Goal: Task Accomplishment & Management: Use online tool/utility

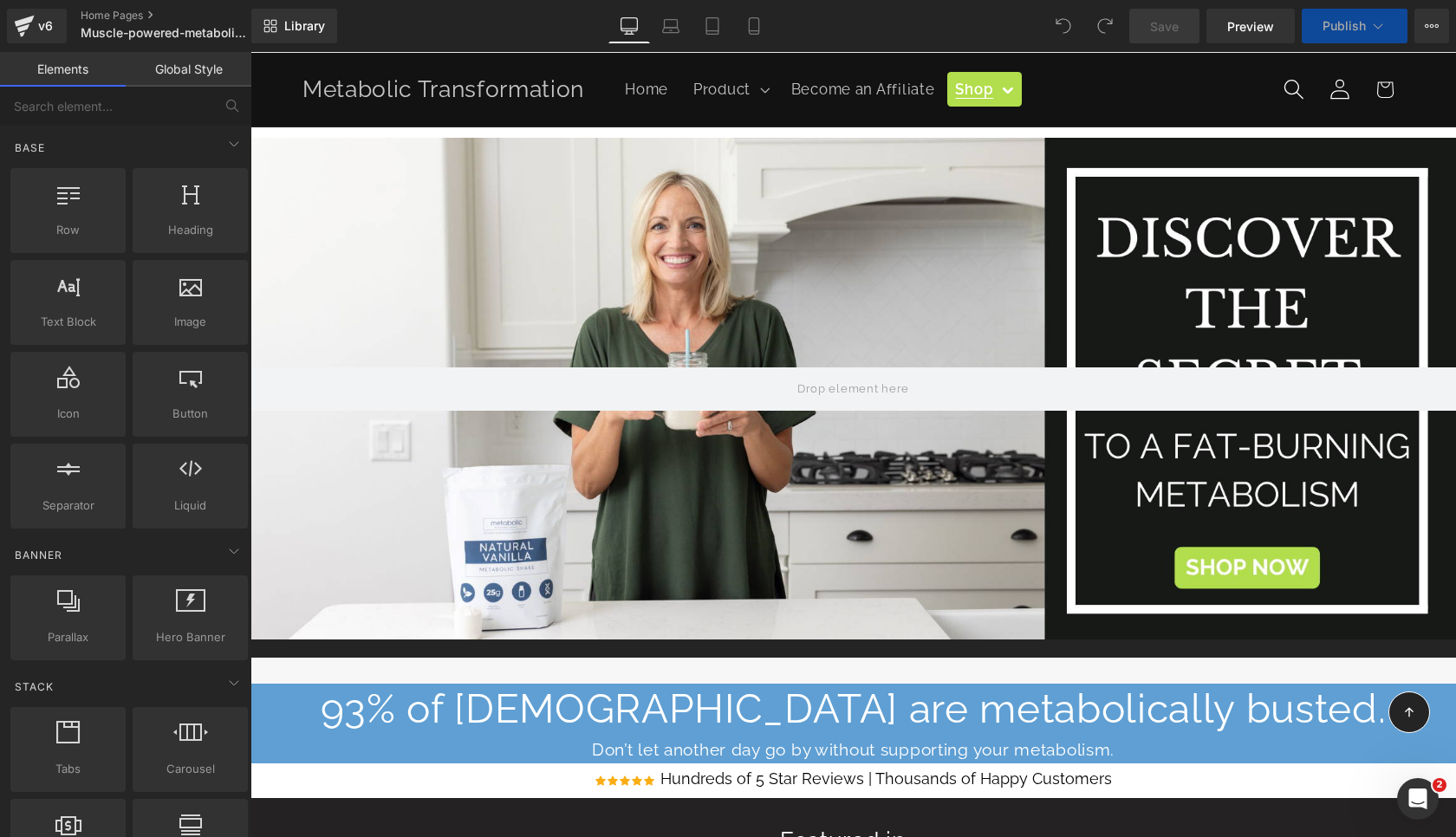
click at [184, 75] on link "Global Style" at bounding box center [189, 69] width 126 height 34
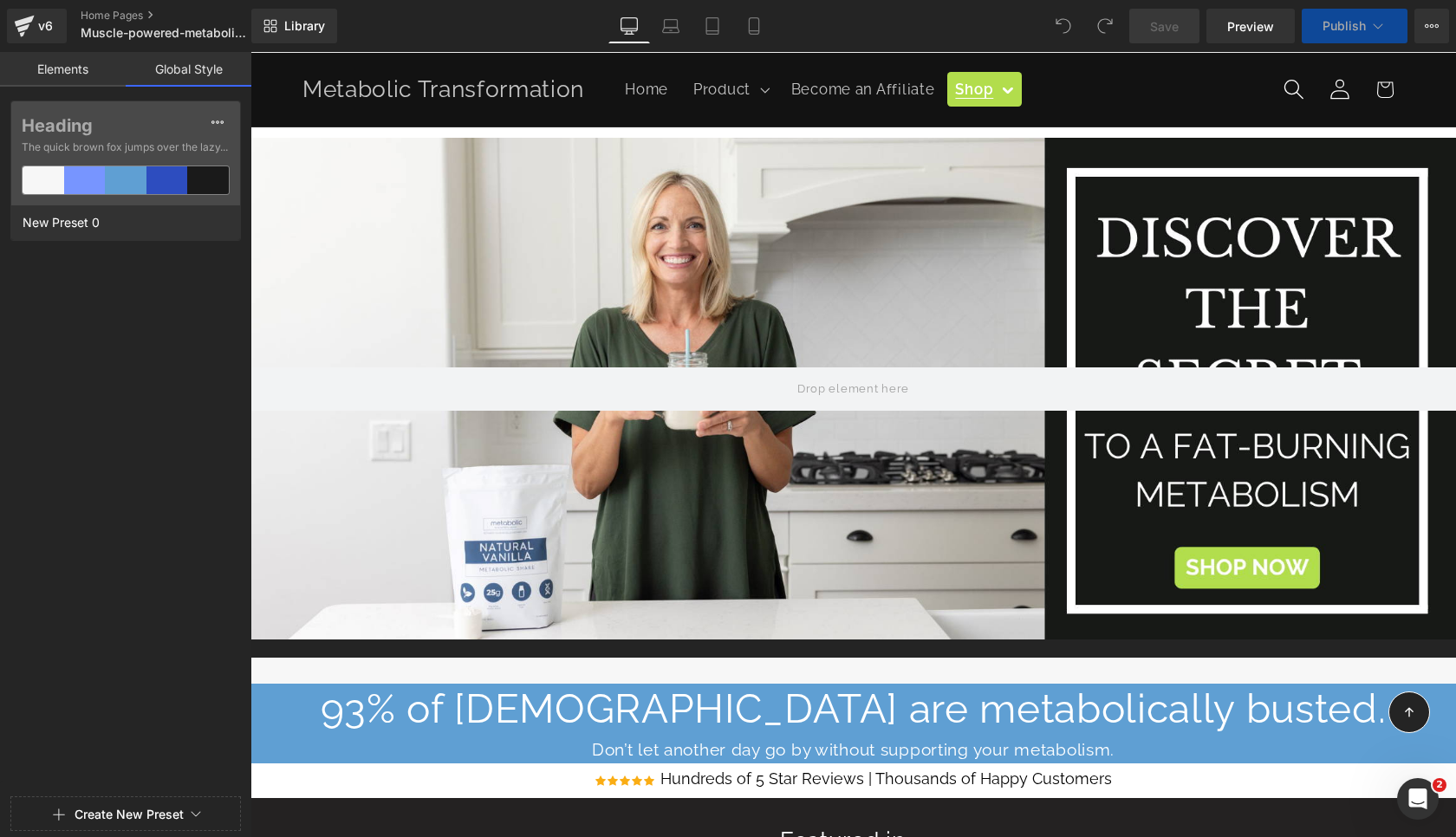
click at [30, 67] on link "Elements" at bounding box center [63, 69] width 126 height 34
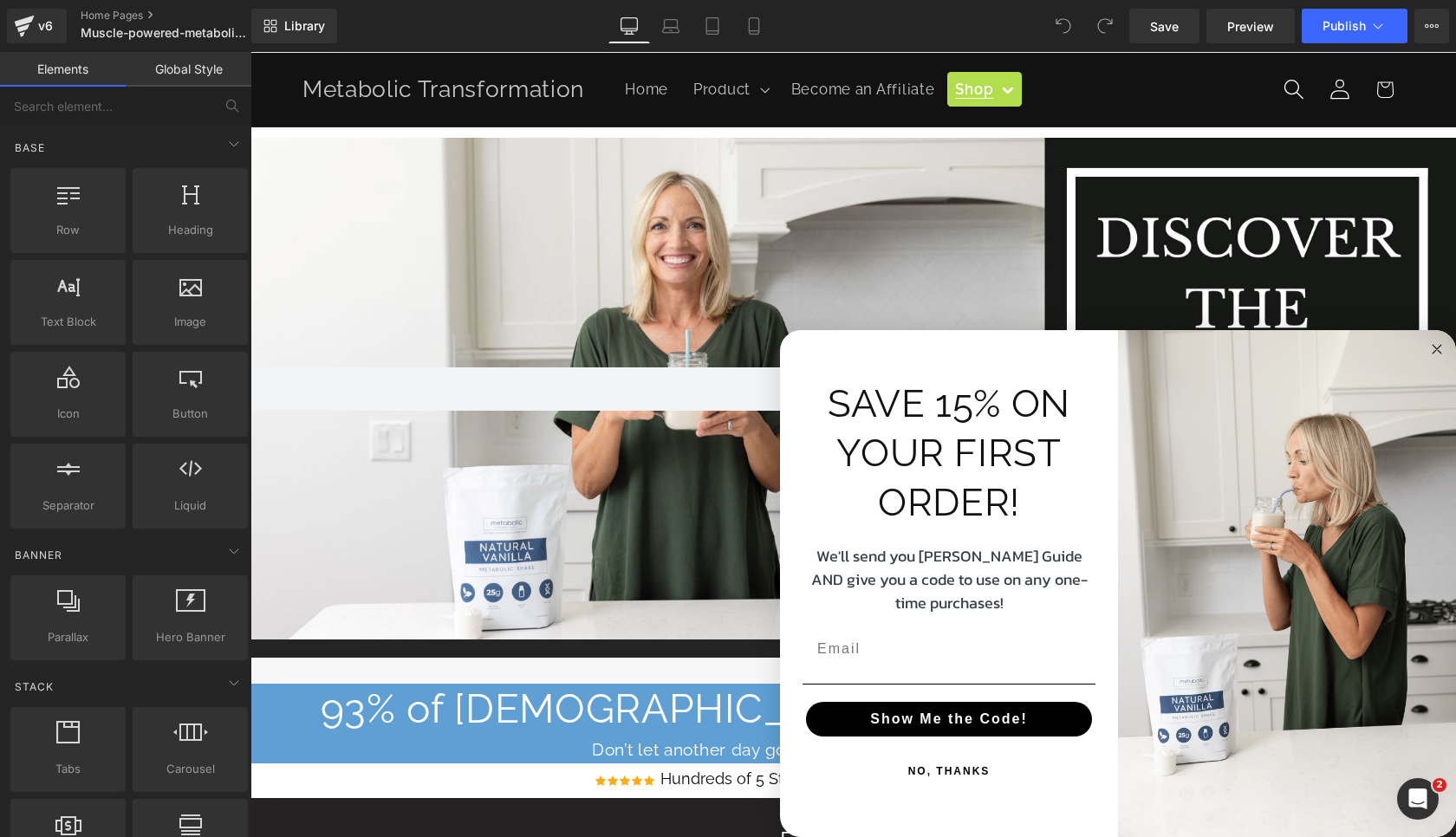
click at [1442, 359] on circle "Close dialog" at bounding box center [1437, 350] width 20 height 20
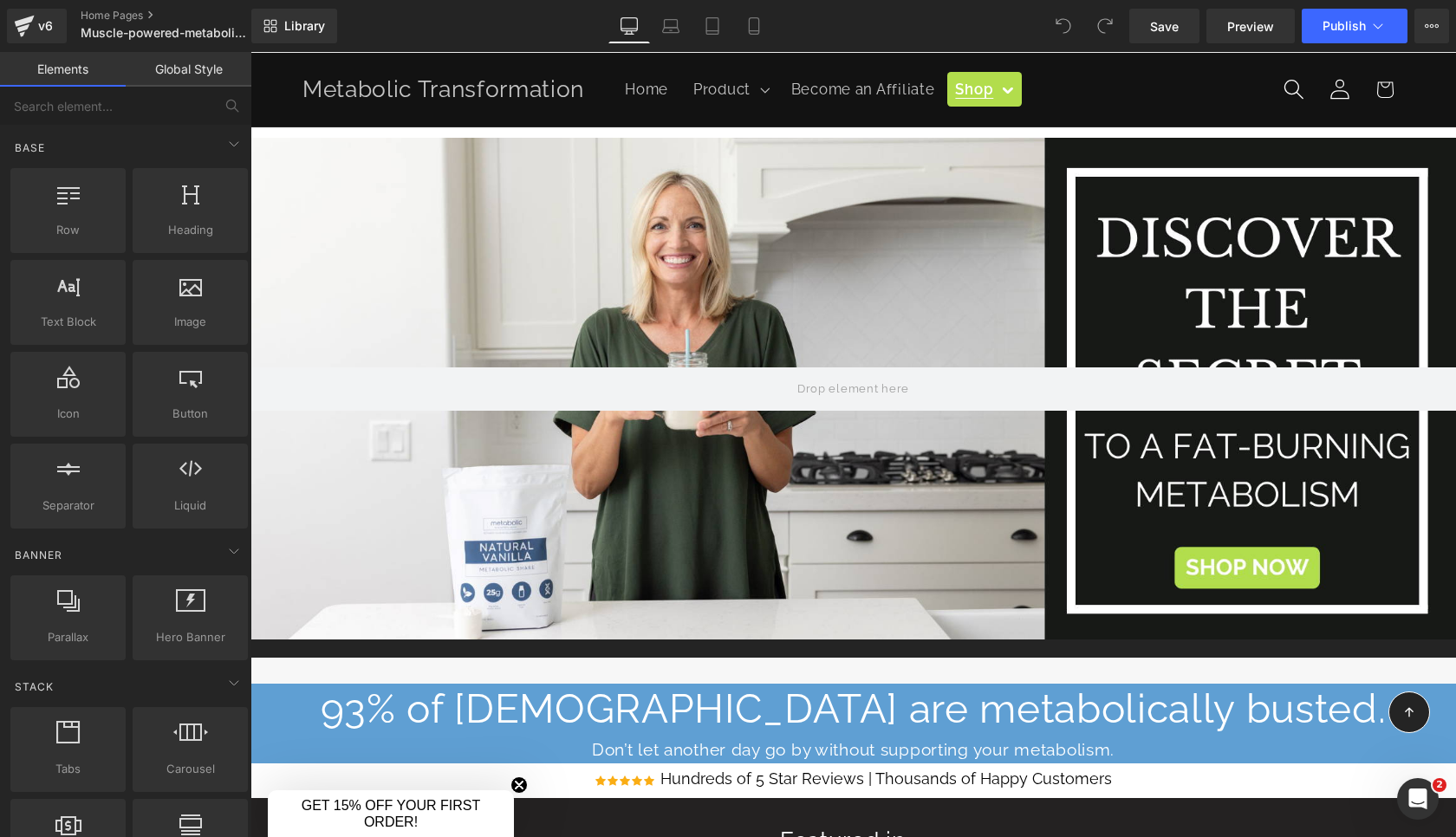
click at [181, 77] on link "Global Style" at bounding box center [189, 69] width 126 height 34
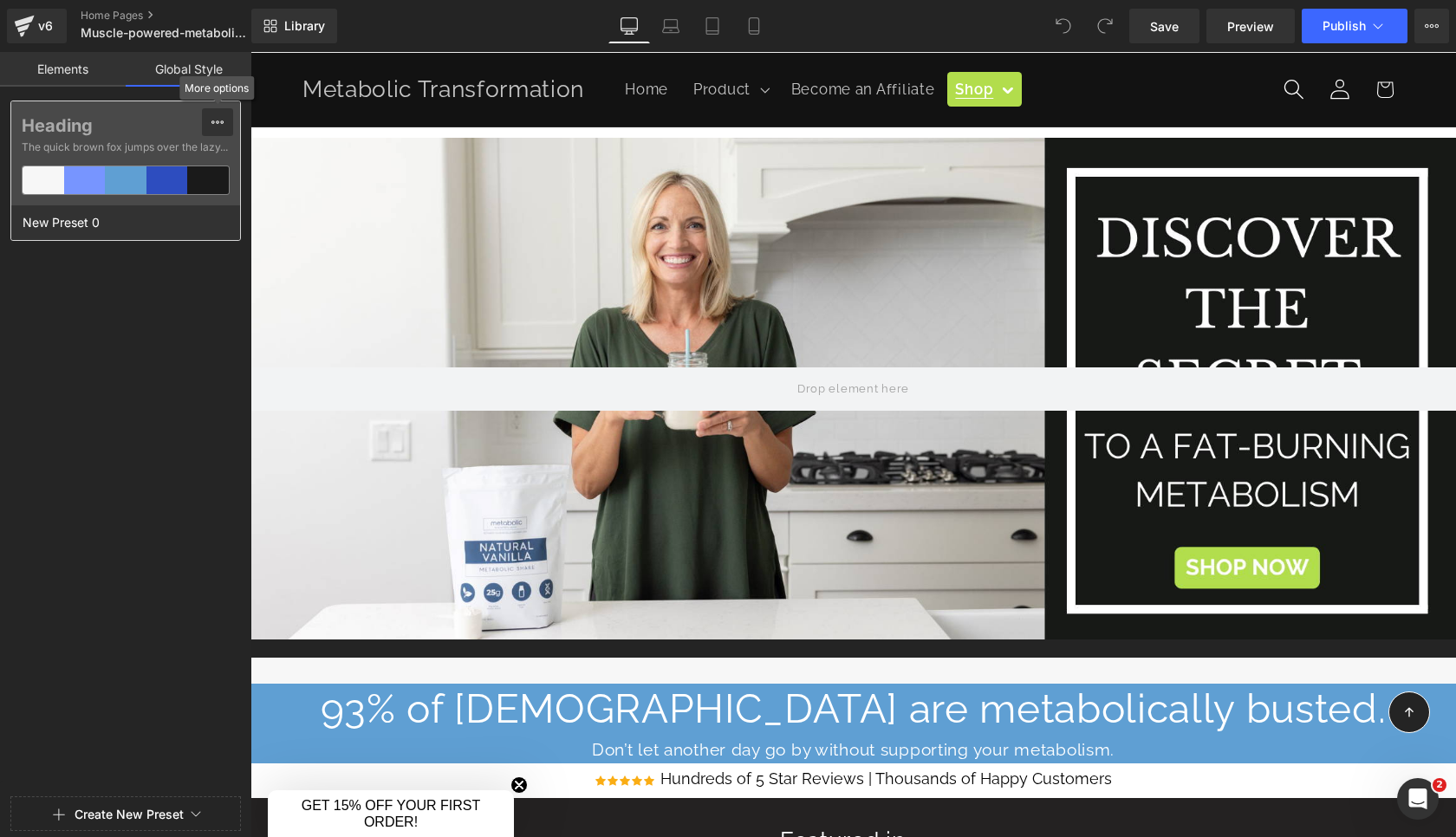
click at [220, 119] on icon at bounding box center [218, 122] width 14 height 14
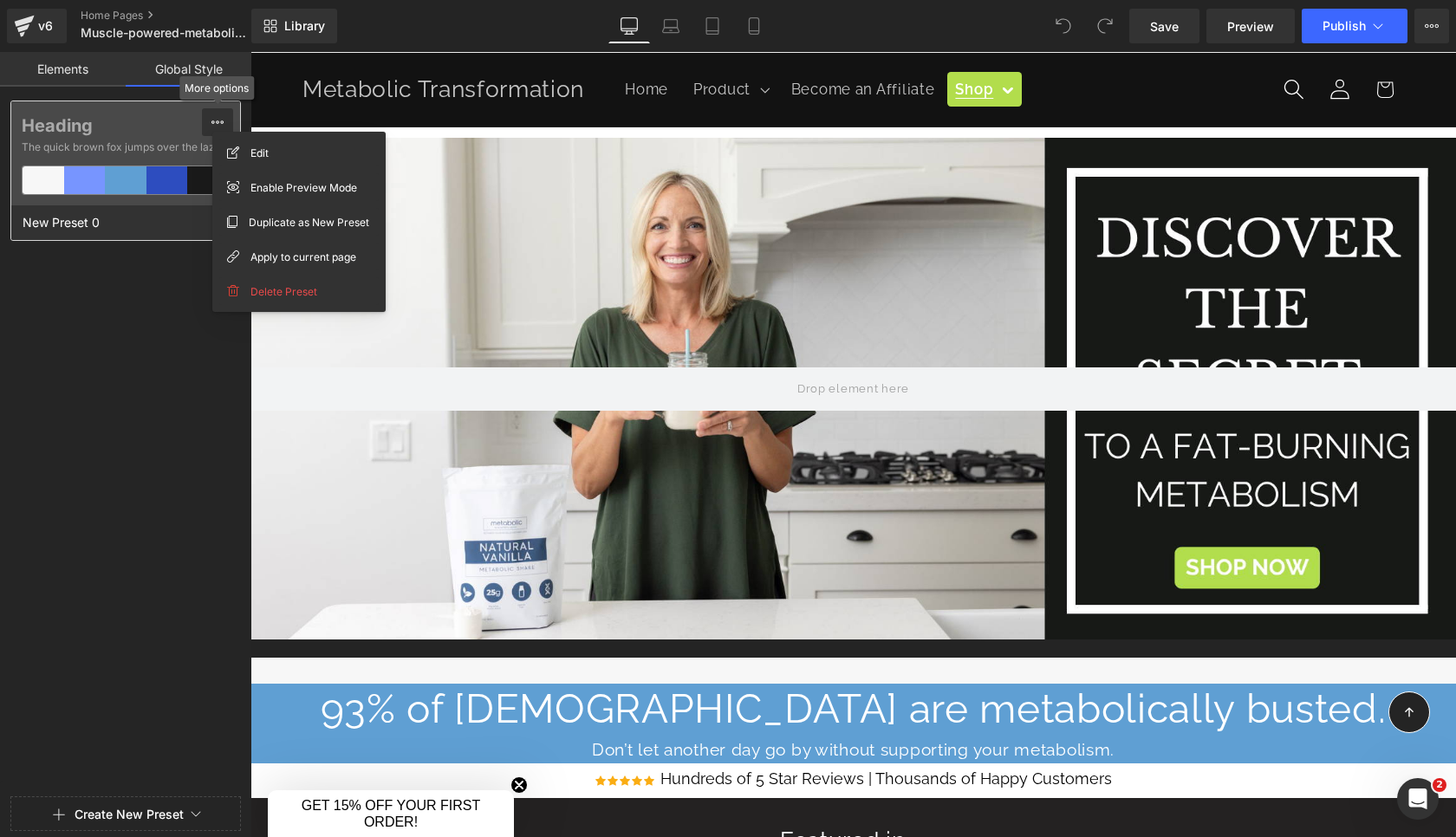
click at [220, 119] on icon at bounding box center [218, 122] width 14 height 14
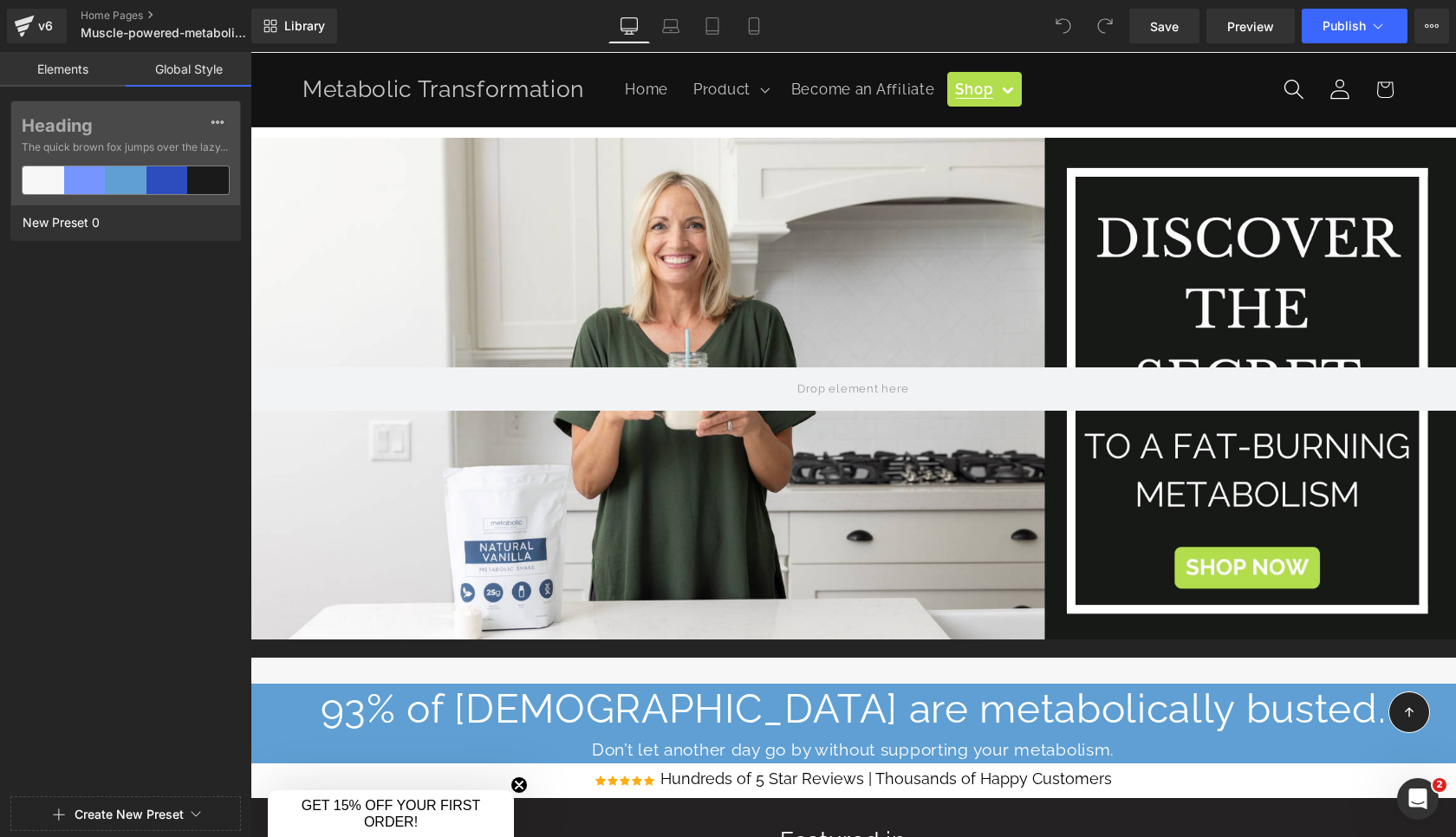
click at [56, 68] on link "Elements" at bounding box center [63, 69] width 126 height 34
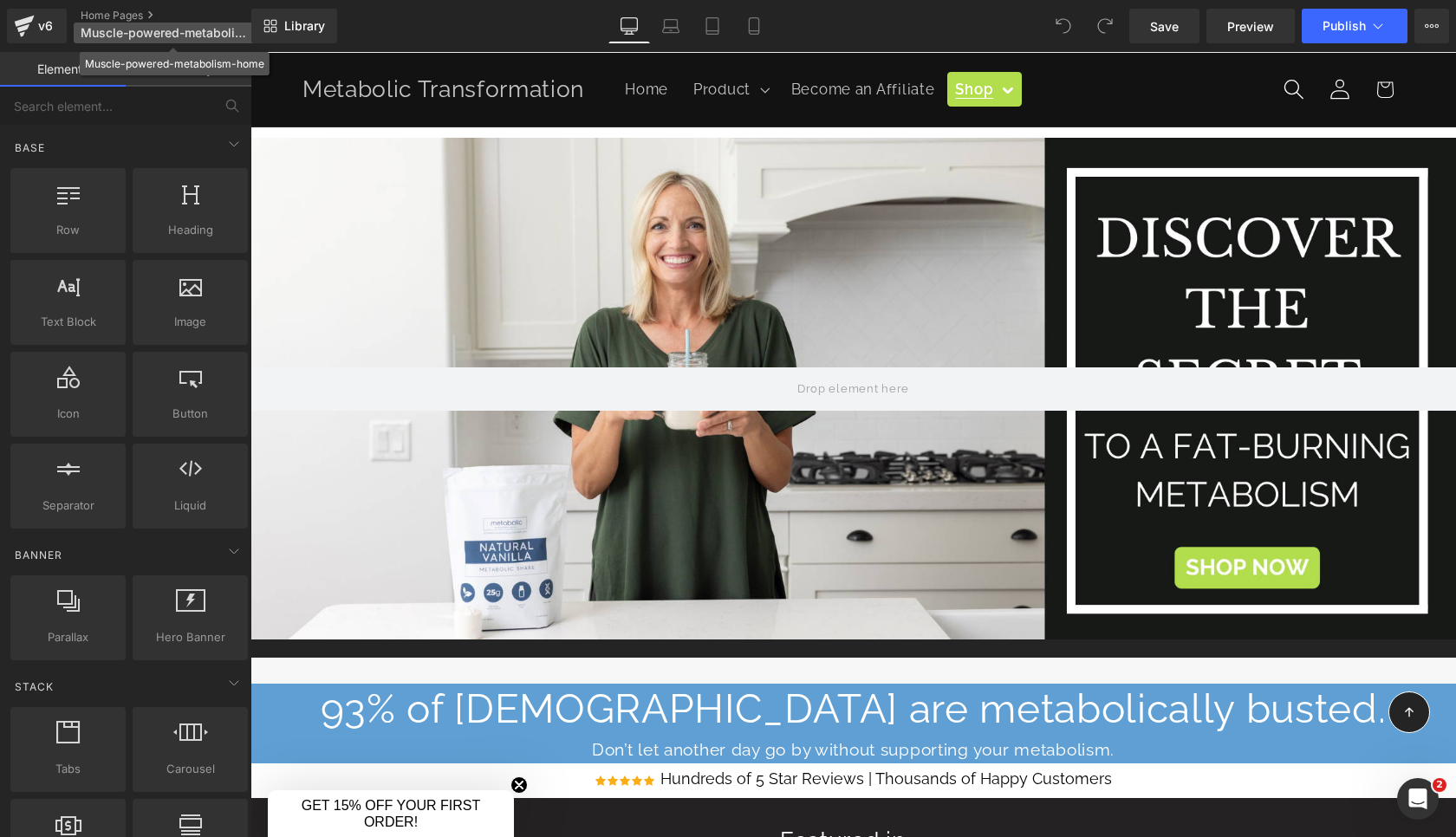
click at [181, 35] on span "Muscle-powered-metabolism-home" at bounding box center [164, 32] width 166 height 14
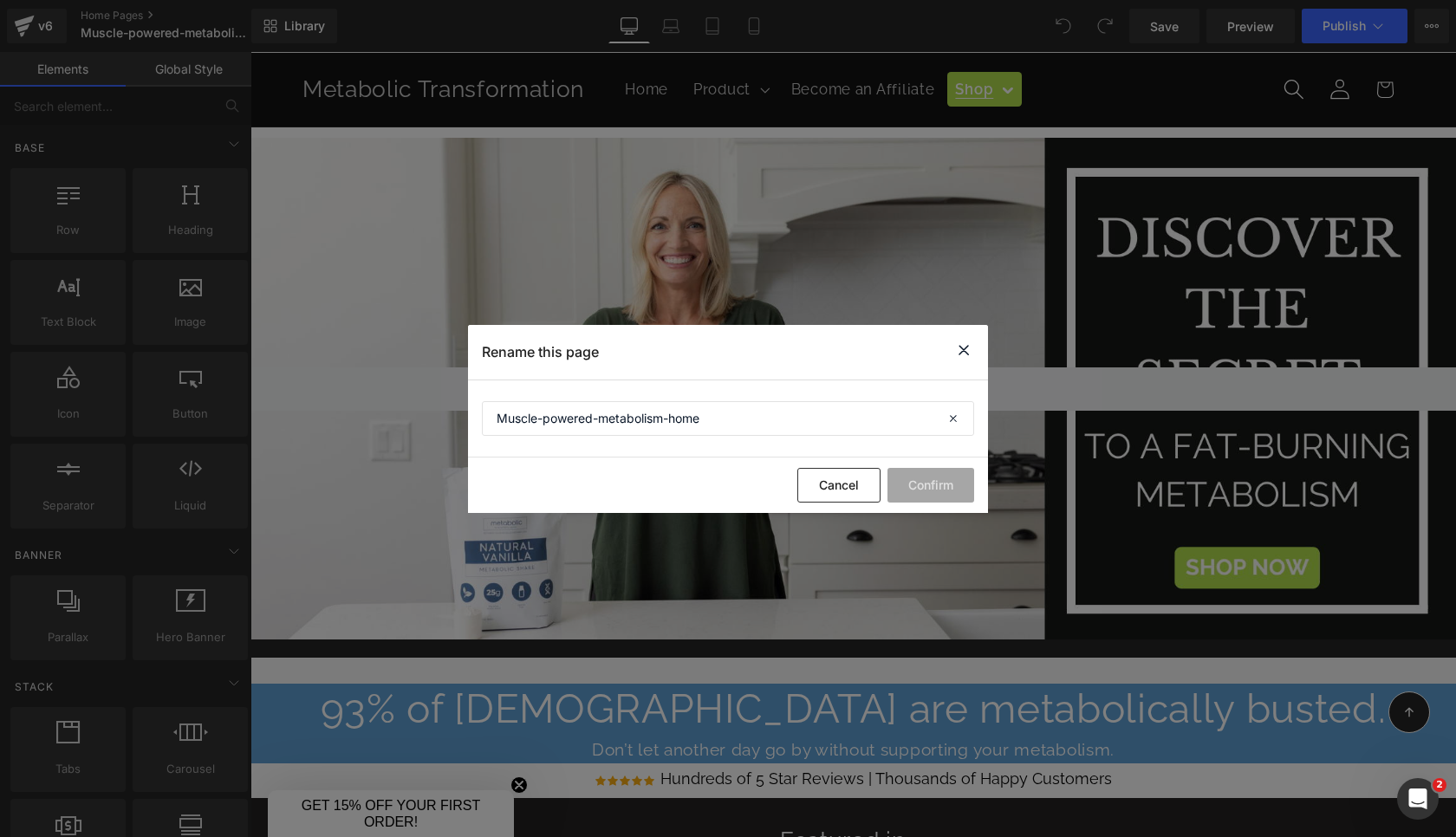
click at [964, 348] on icon at bounding box center [963, 351] width 21 height 22
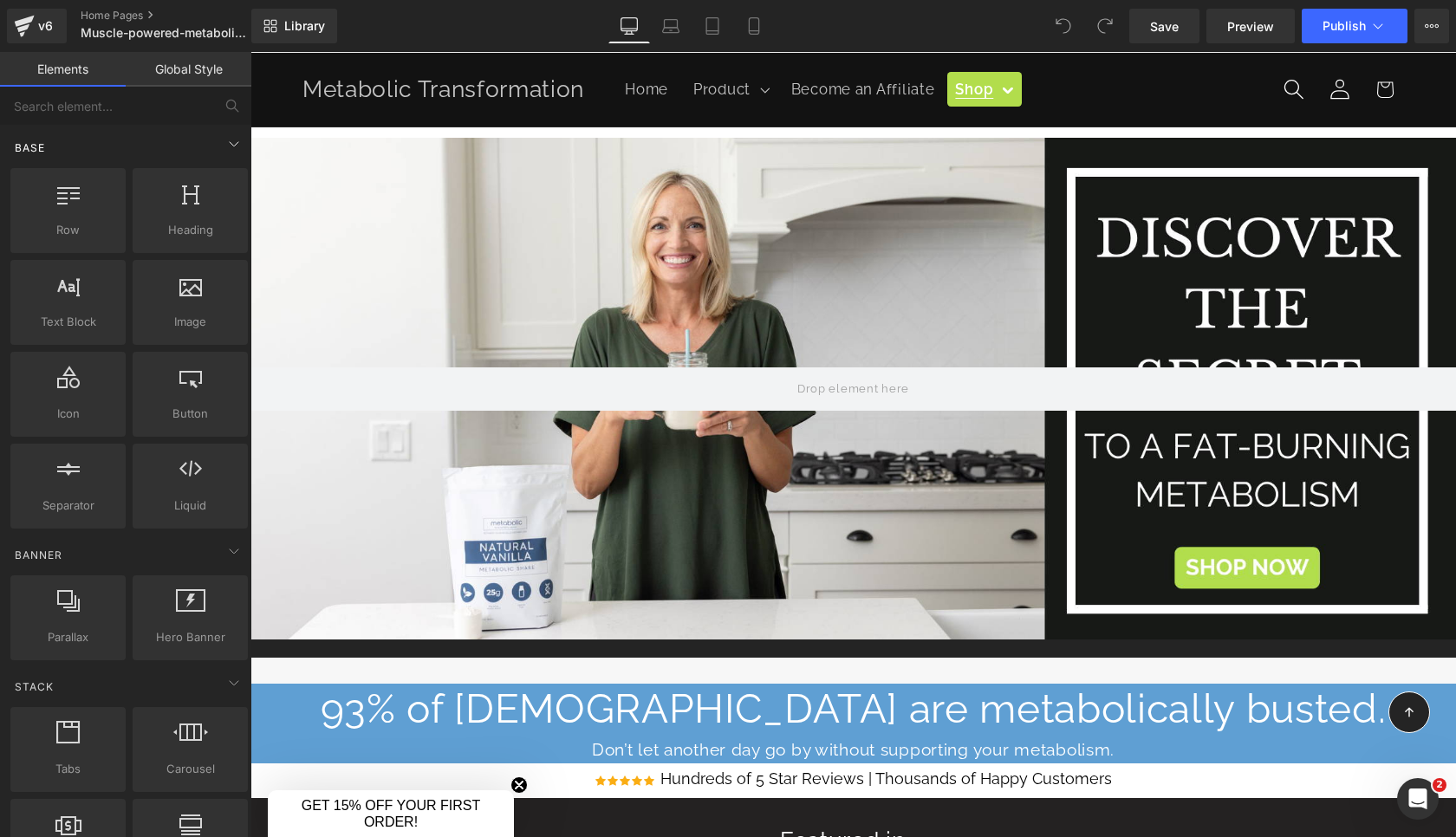
click at [93, 153] on div "Base" at bounding box center [129, 147] width 244 height 34
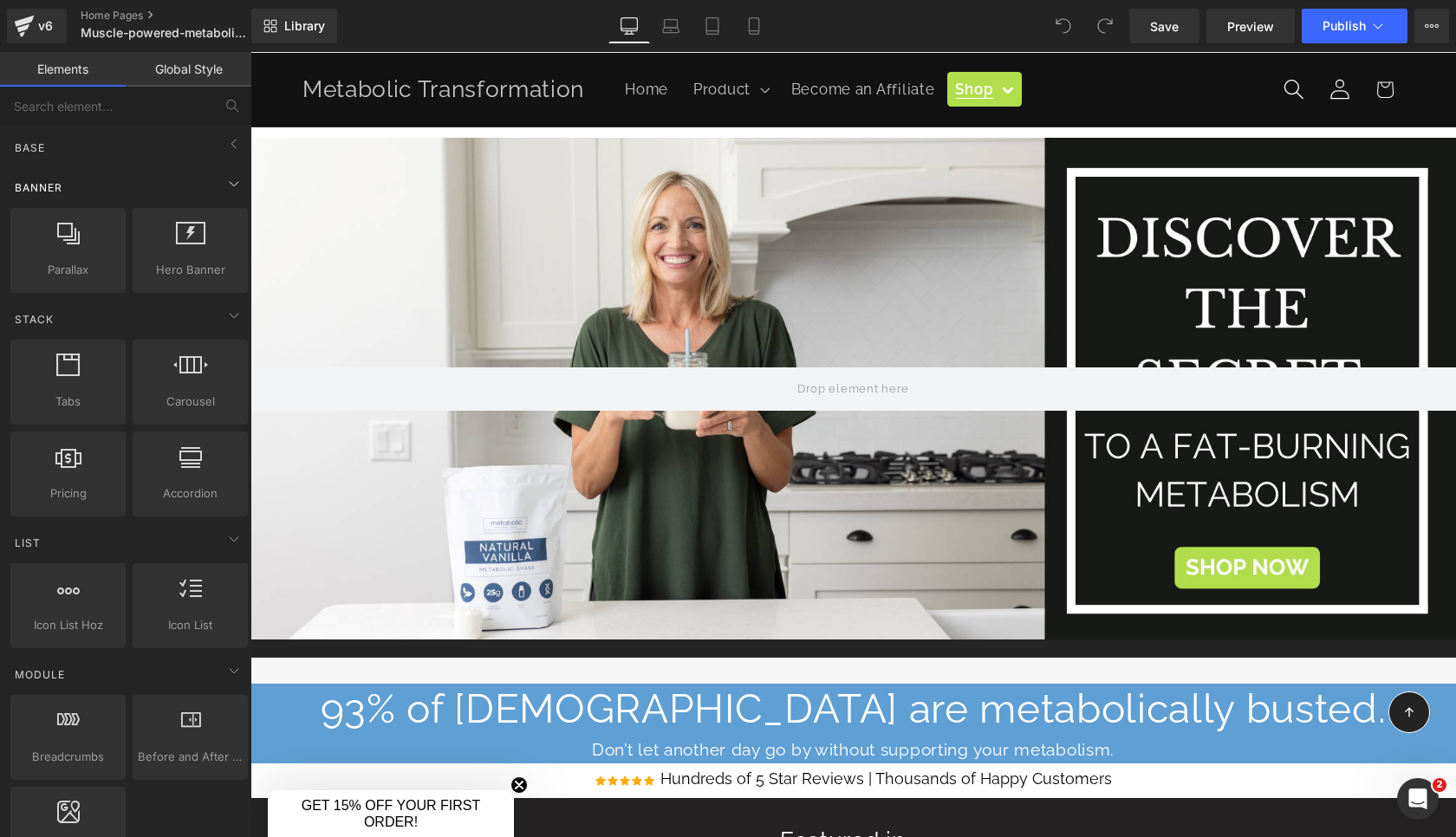
click at [93, 184] on div "Banner" at bounding box center [129, 186] width 244 height 34
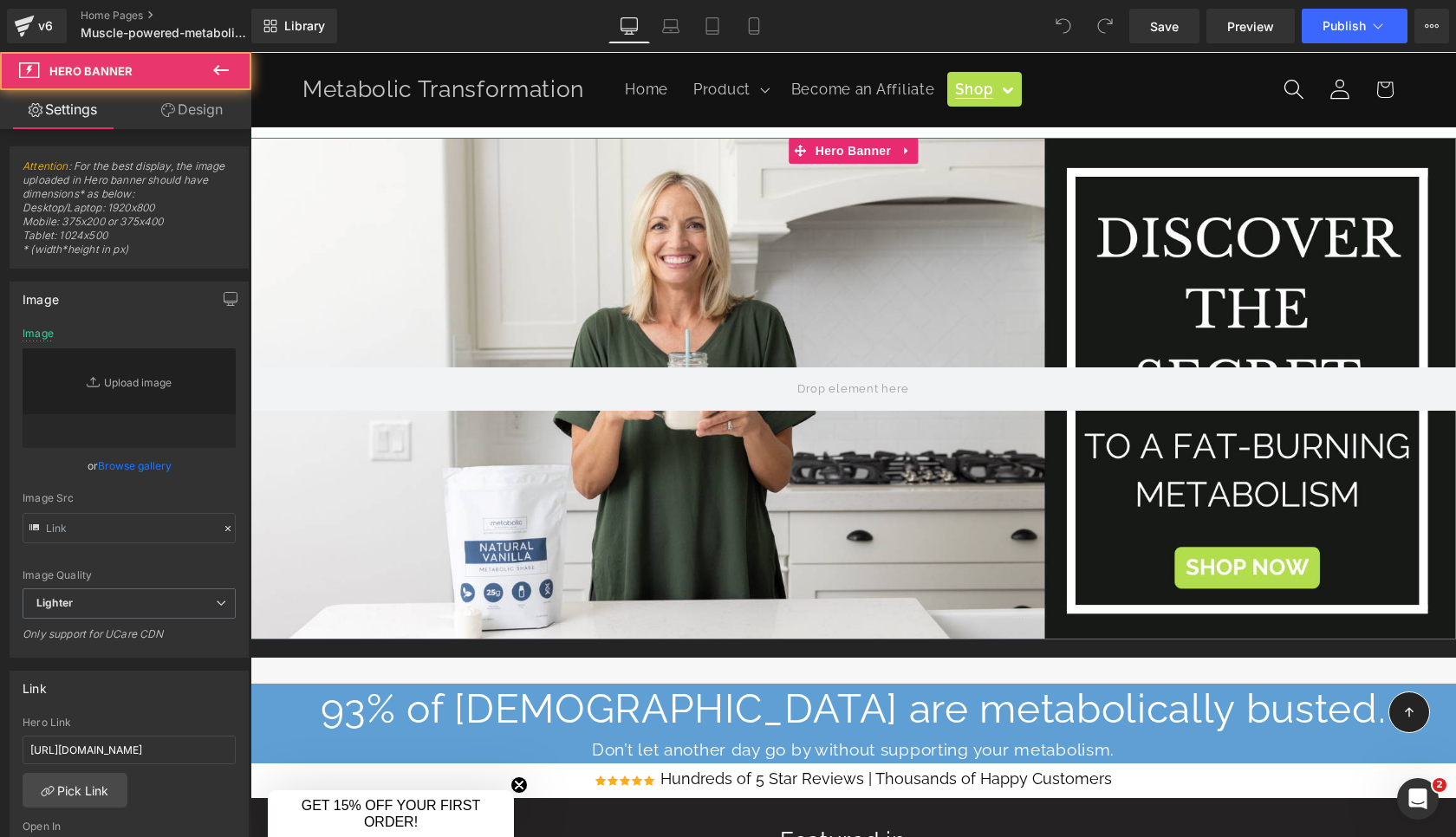
click at [384, 195] on div at bounding box center [853, 389] width 1206 height 502
type input "[URL][DOMAIN_NAME]"
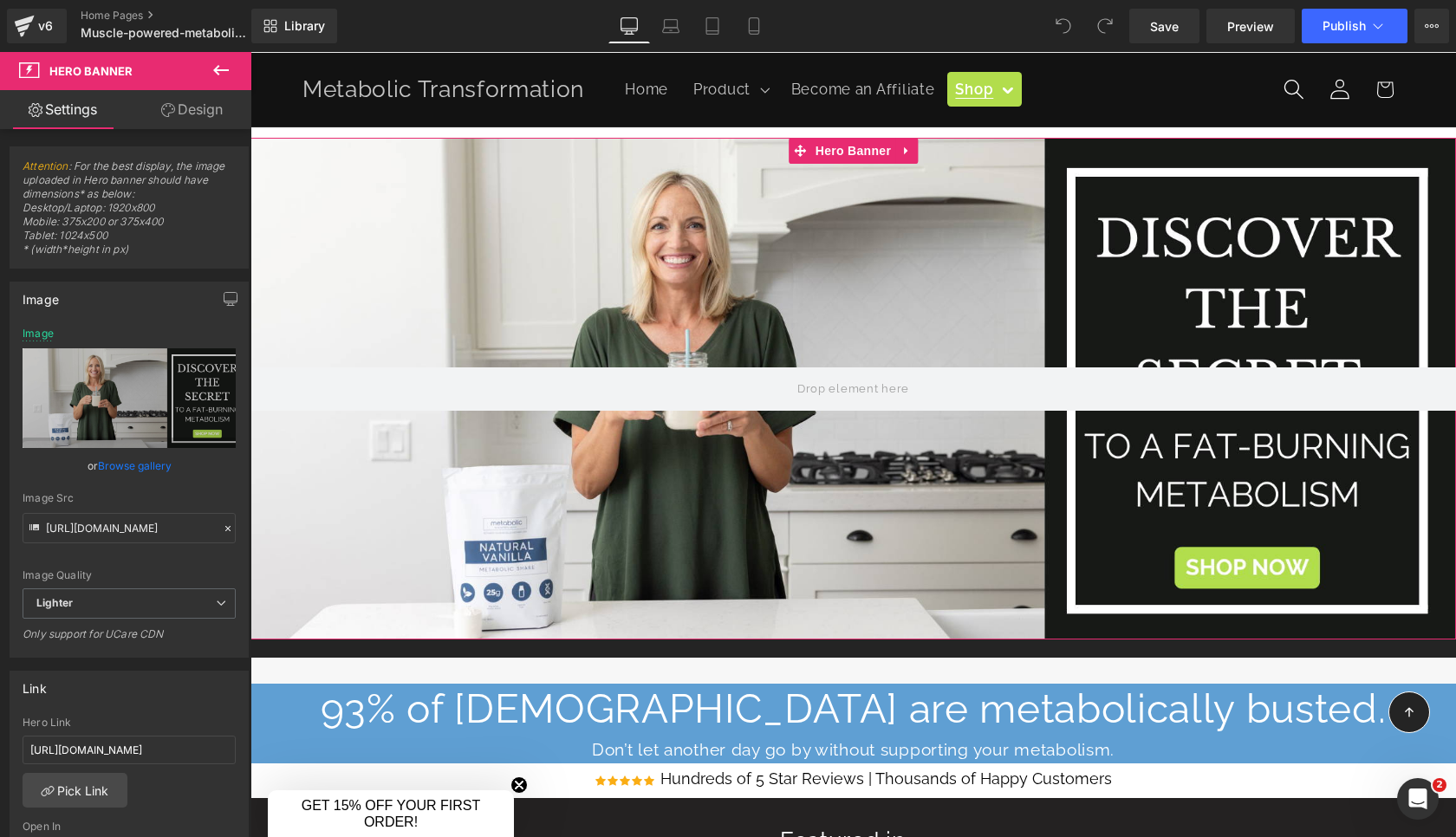
click at [194, 112] on link "Design" at bounding box center [192, 110] width 126 height 39
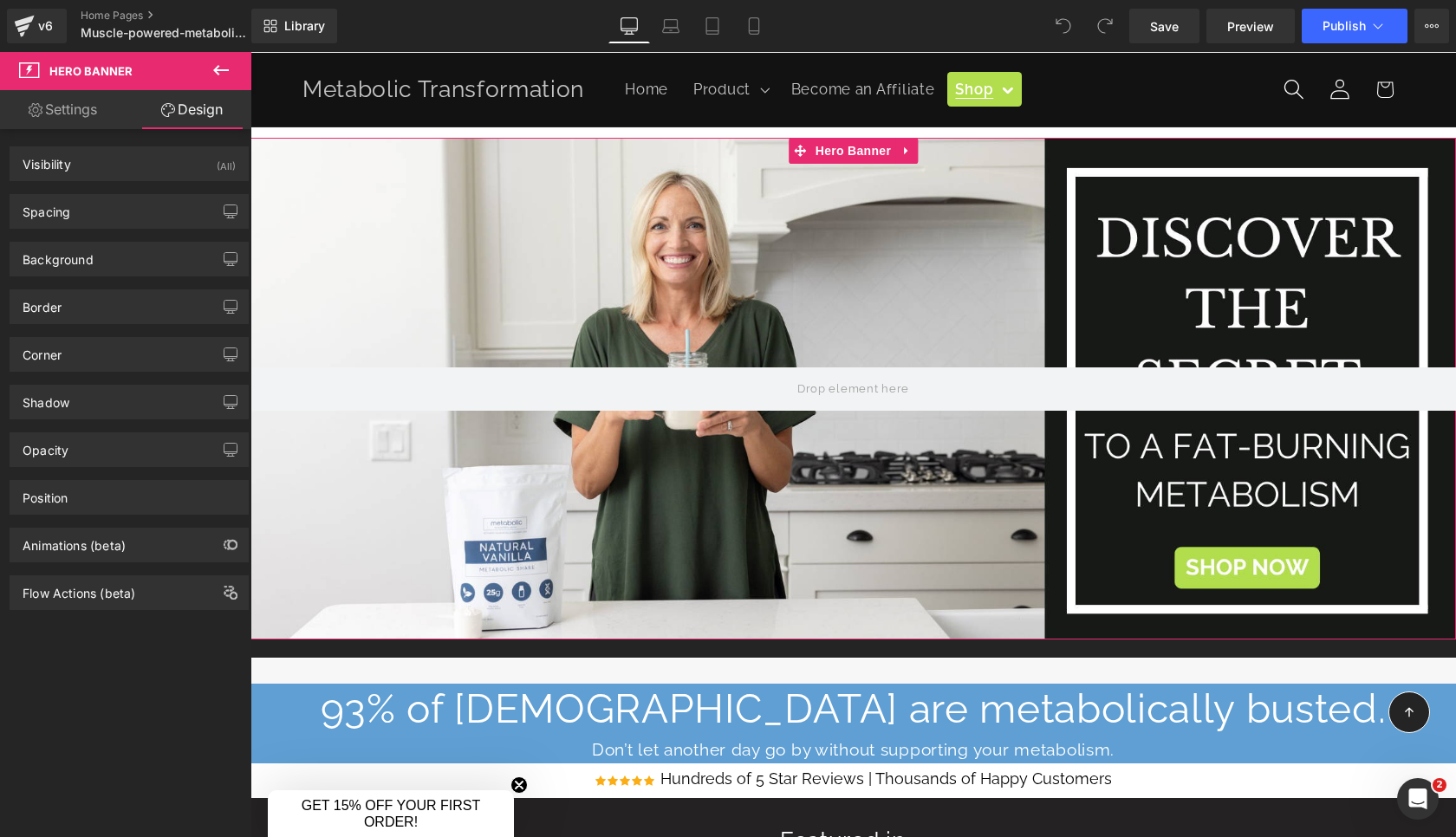
click at [79, 108] on link "Settings" at bounding box center [63, 110] width 126 height 39
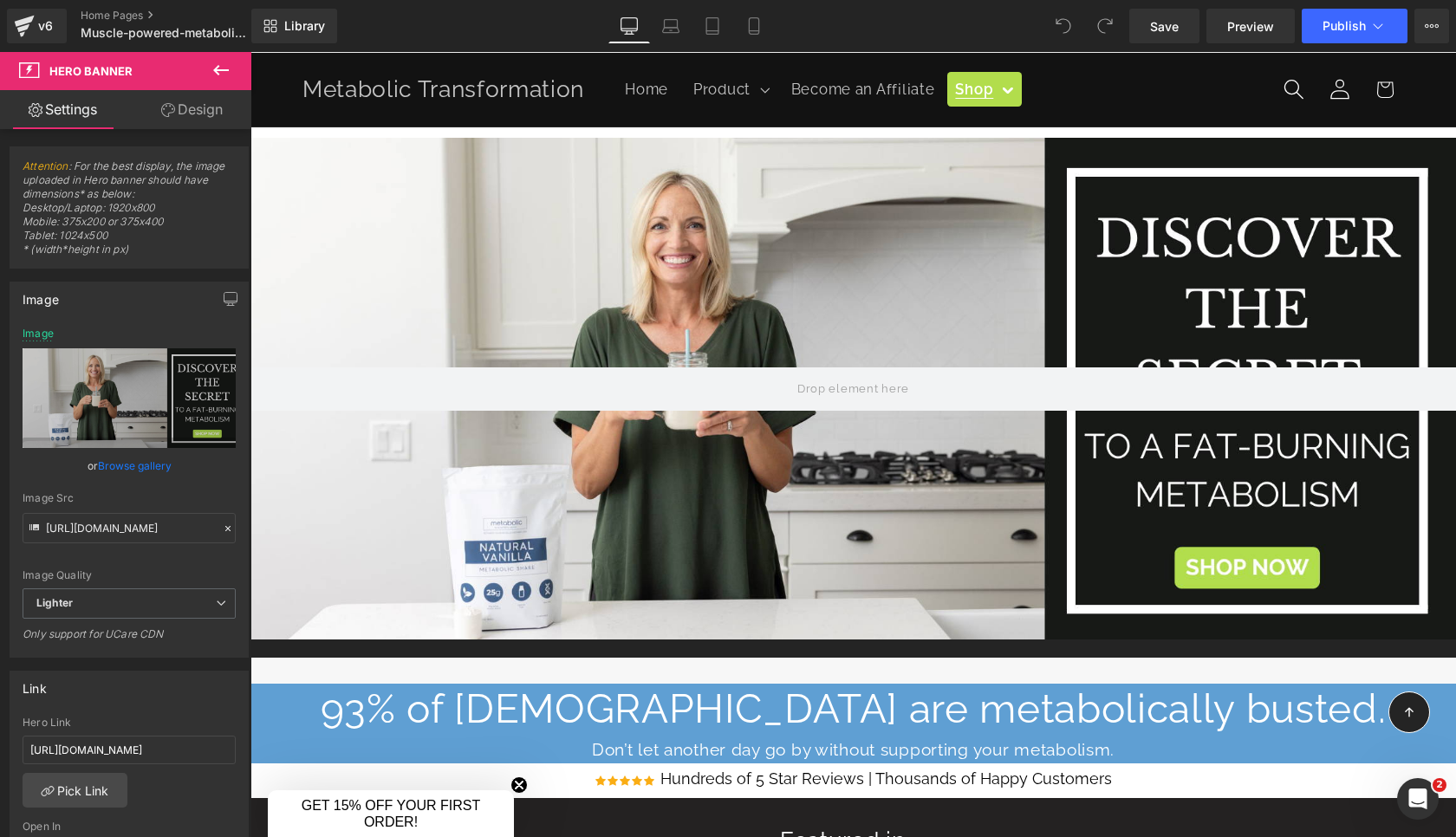
click at [221, 62] on icon at bounding box center [221, 70] width 21 height 21
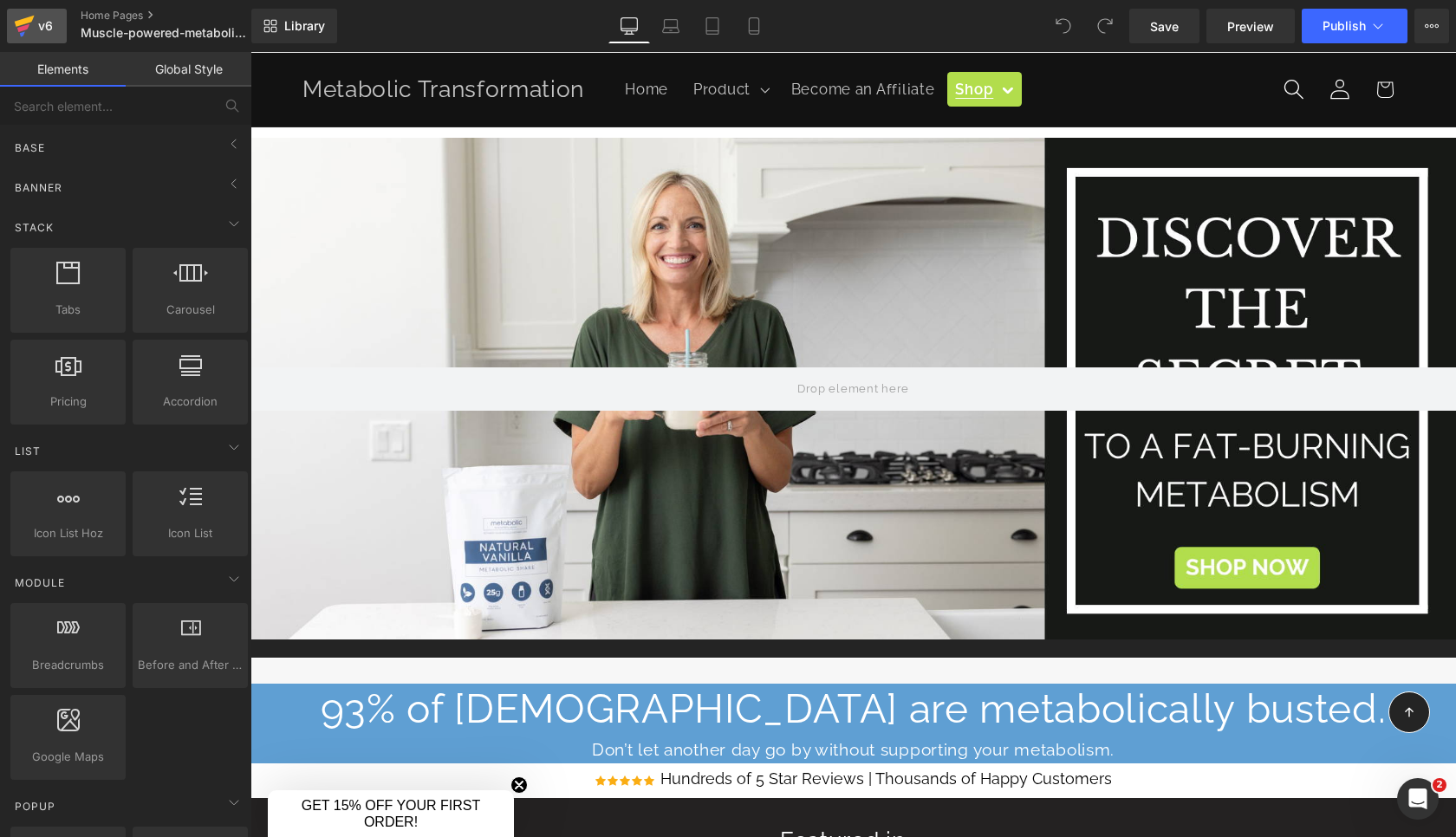
click at [46, 34] on div "v6" at bounding box center [45, 26] width 22 height 23
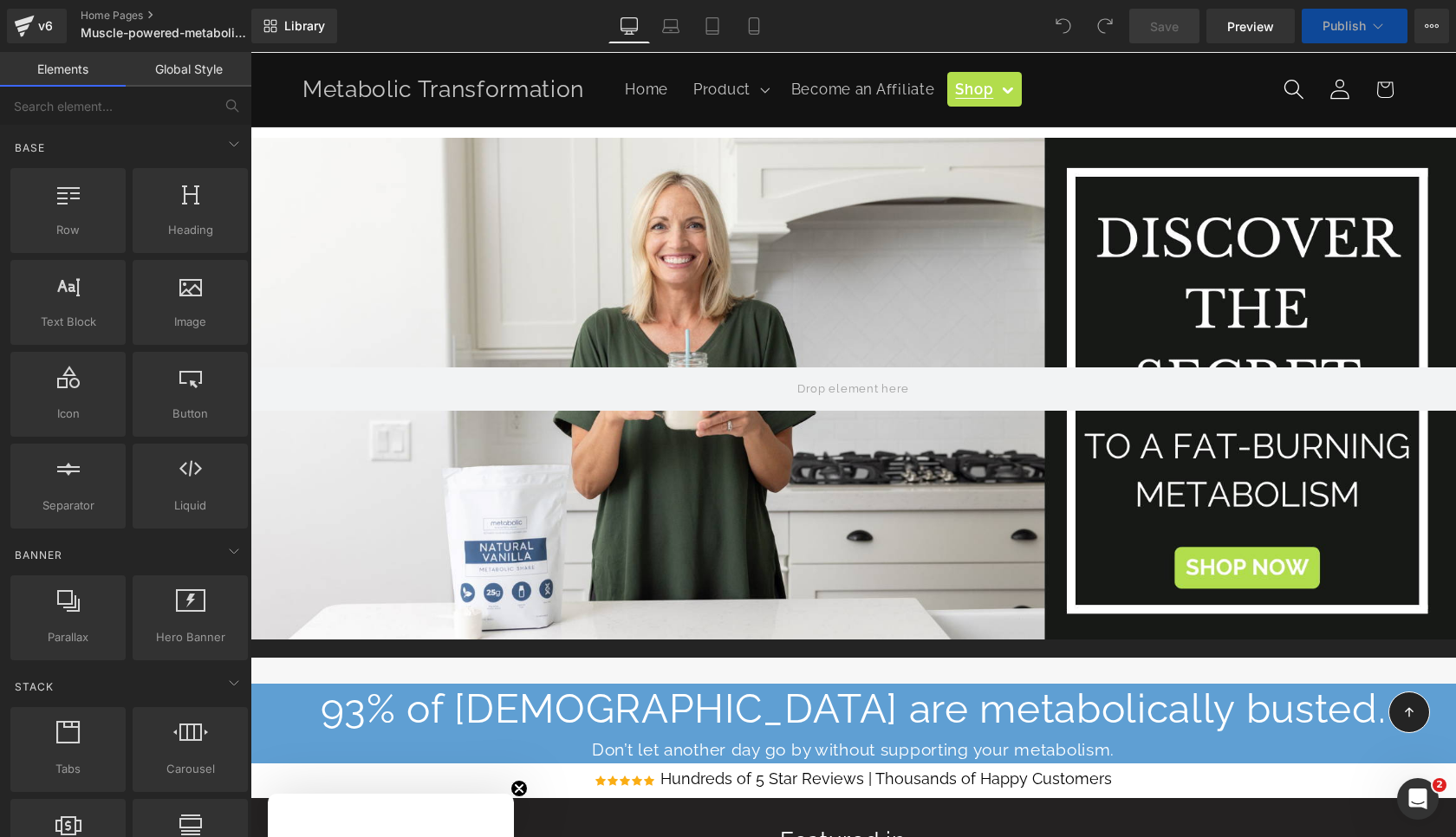
click at [729, 194] on div at bounding box center [853, 389] width 1206 height 502
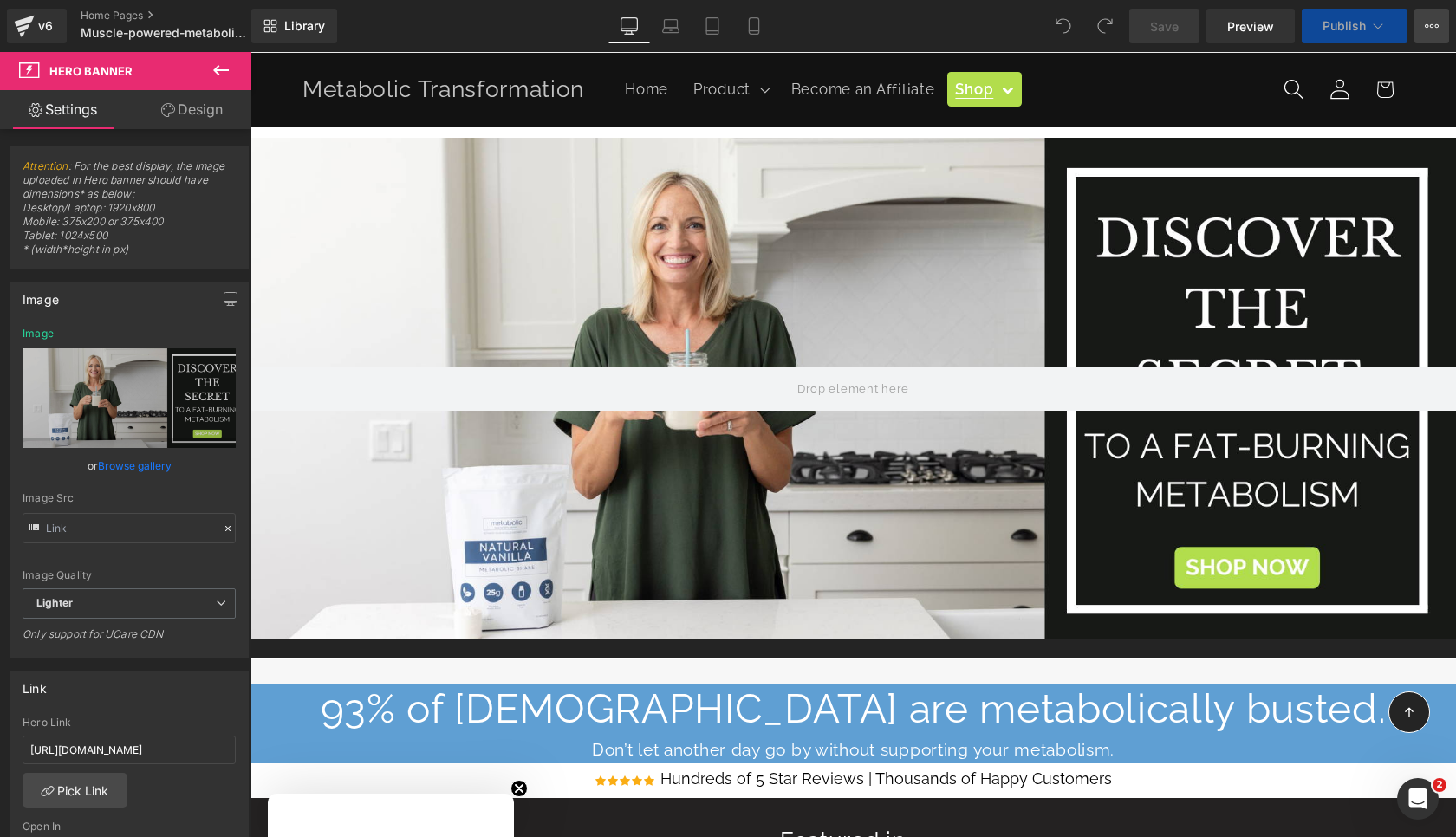
click at [1427, 30] on icon at bounding box center [1432, 26] width 14 height 14
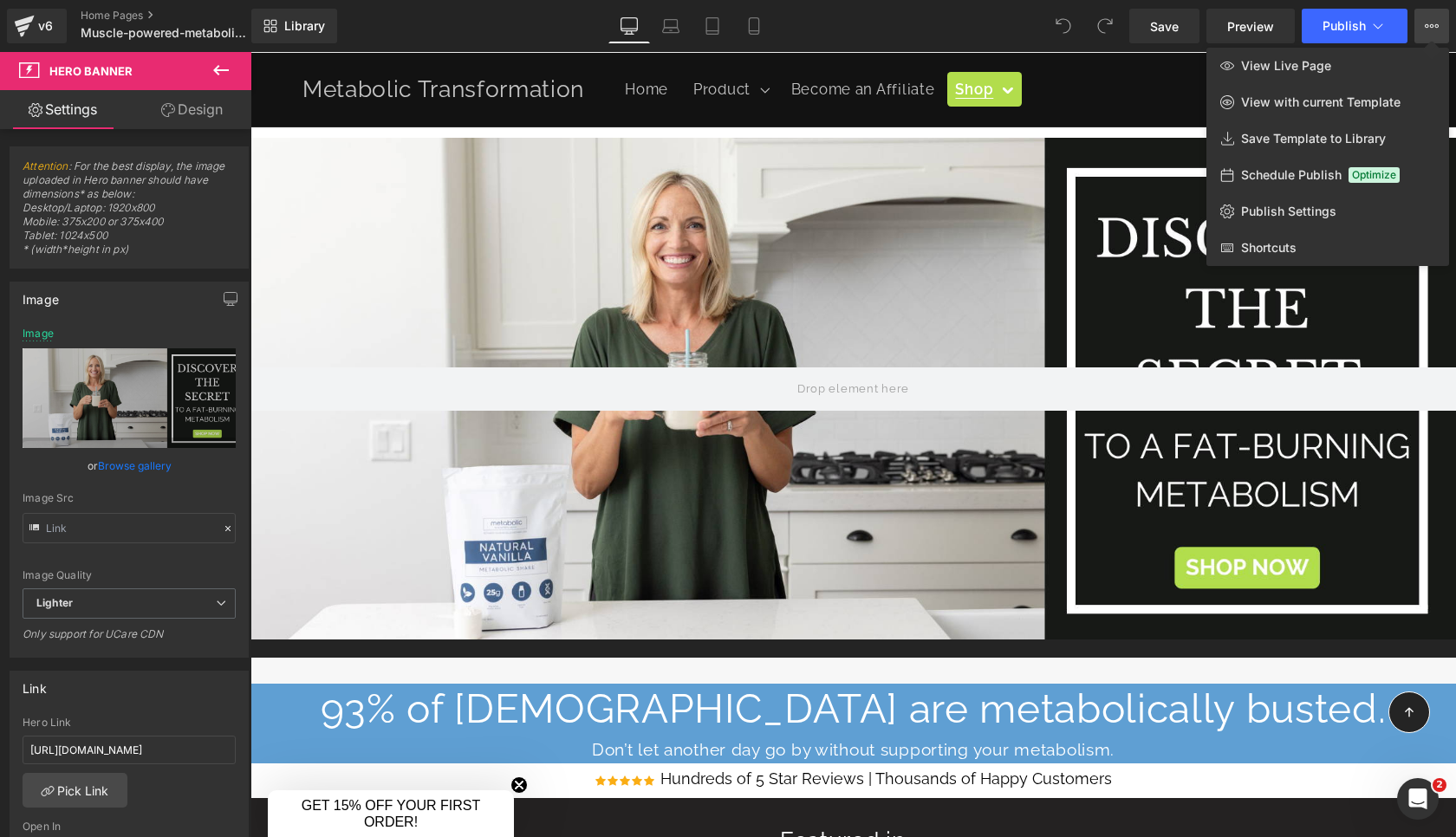
click at [1087, 94] on div at bounding box center [853, 444] width 1206 height 785
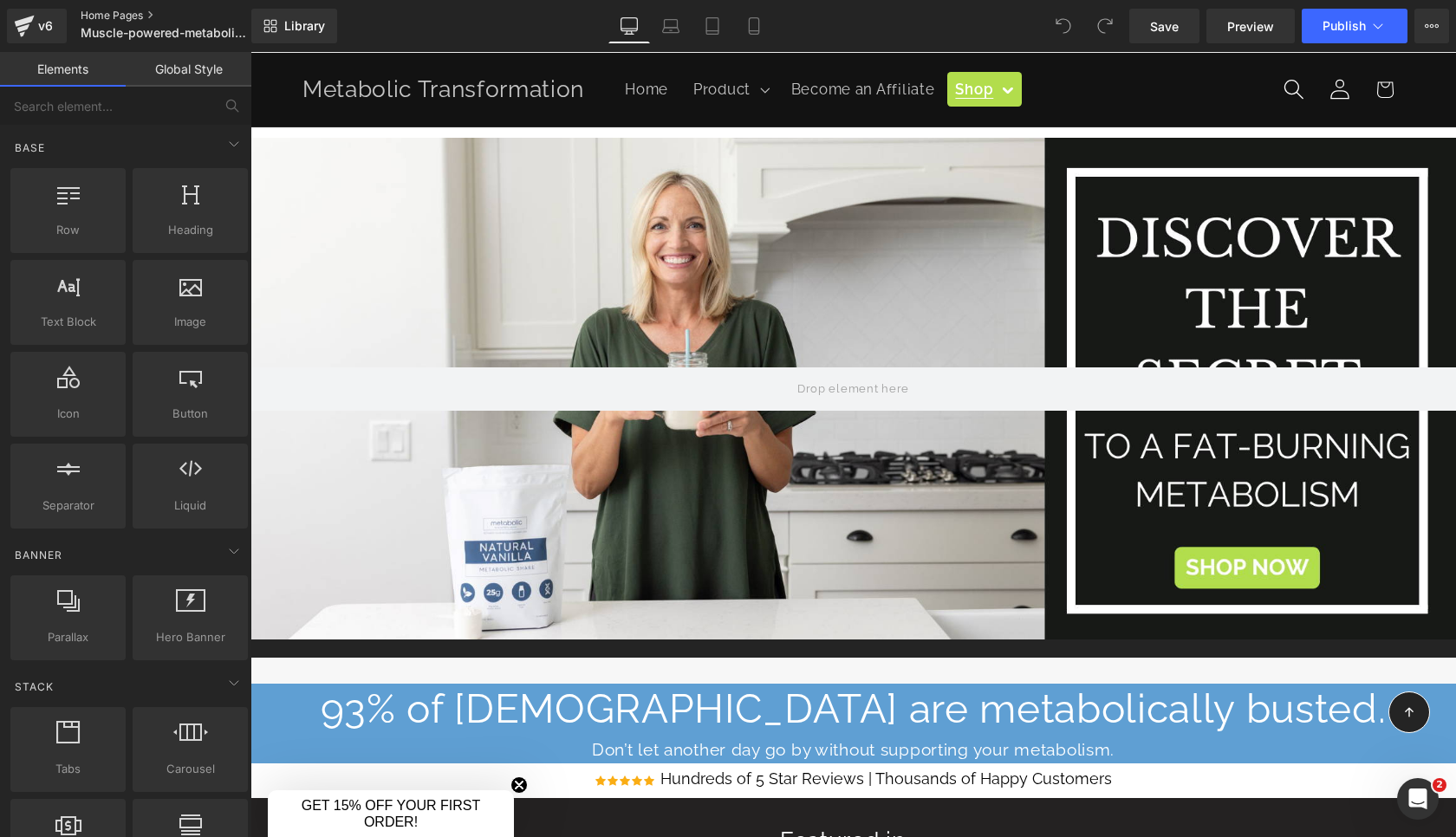
click at [148, 12] on link "Home Pages" at bounding box center [180, 16] width 199 height 14
